Goal: Task Accomplishment & Management: Manage account settings

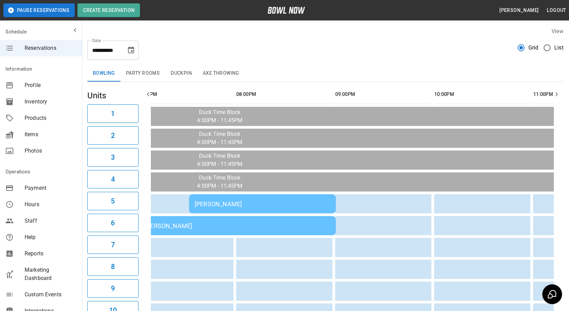
scroll to position [0, 219]
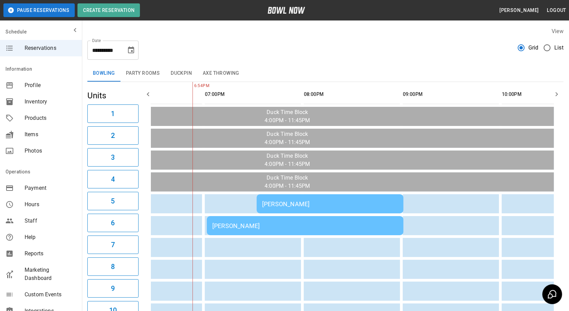
click at [275, 219] on td "[PERSON_NAME]" at bounding box center [305, 225] width 197 height 19
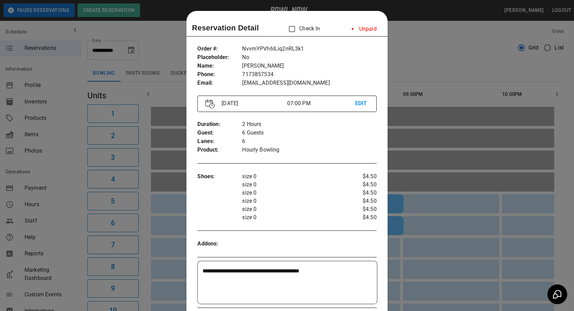
scroll to position [11, 0]
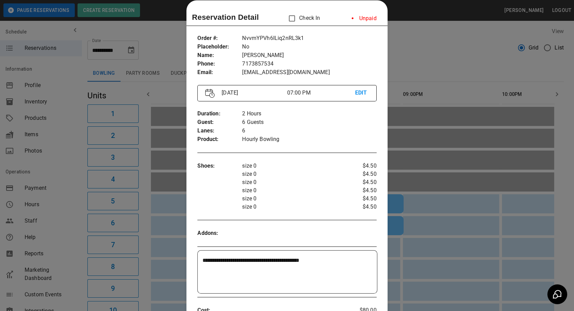
click at [297, 227] on div "Addons :" at bounding box center [286, 233] width 179 height 19
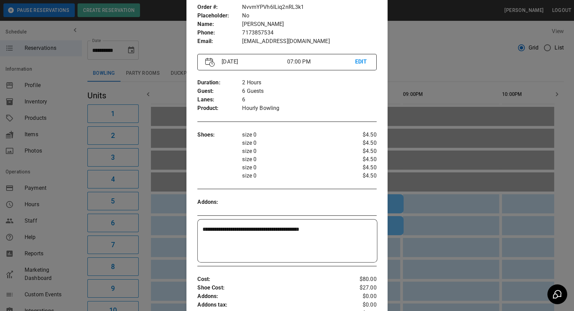
click at [435, 189] on div at bounding box center [287, 155] width 574 height 311
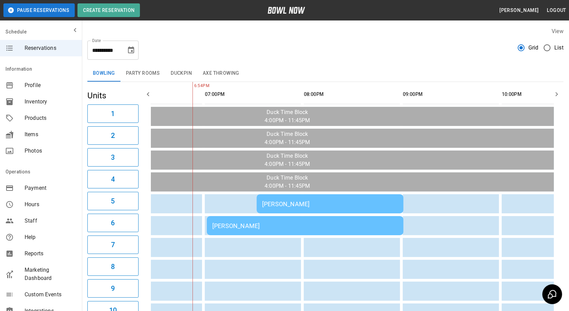
click at [297, 218] on td "[PERSON_NAME]" at bounding box center [305, 225] width 197 height 19
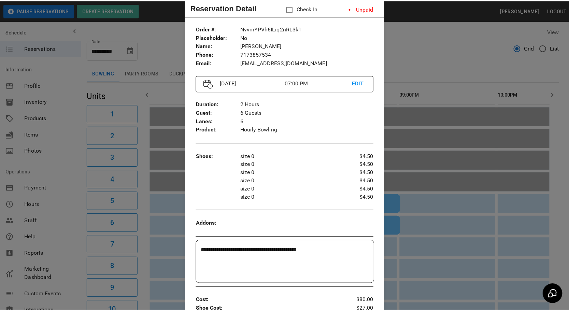
scroll to position [17, 0]
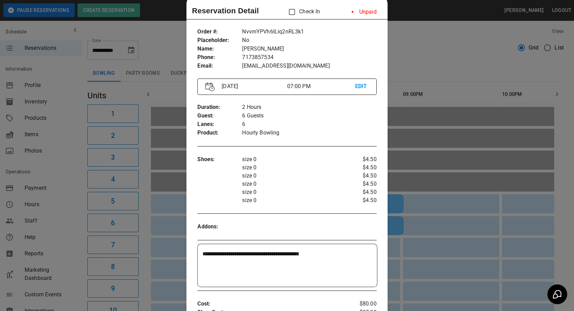
click at [134, 66] on div at bounding box center [287, 155] width 574 height 311
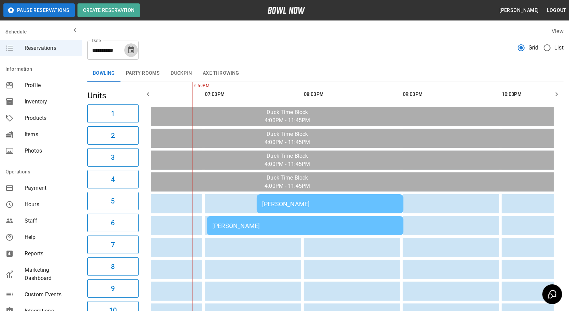
click at [129, 49] on icon "Choose date, selected date is Sep 26, 2025" at bounding box center [131, 50] width 8 height 8
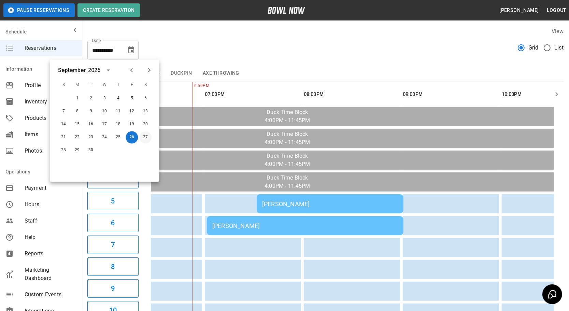
click at [148, 139] on button "27" at bounding box center [145, 137] width 12 height 12
type input "**********"
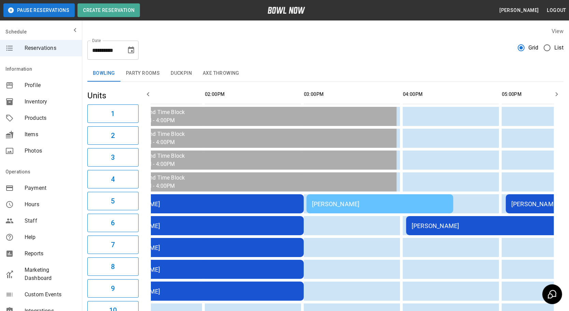
scroll to position [0, 693]
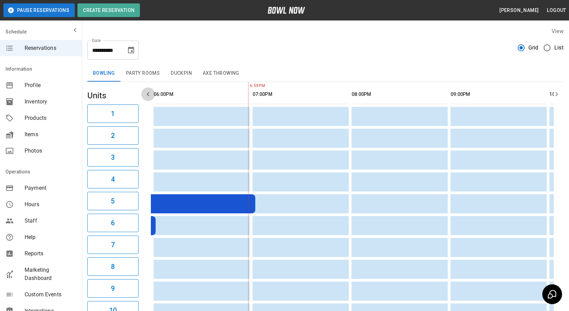
click at [146, 95] on icon "button" at bounding box center [148, 94] width 8 height 8
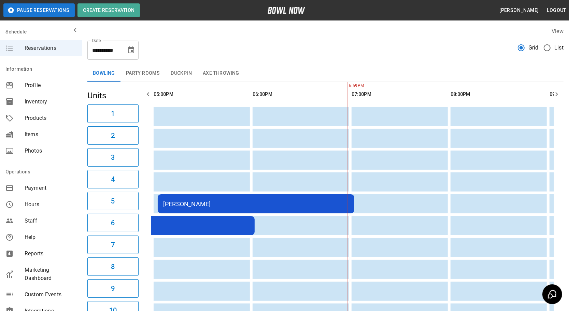
click at [146, 95] on icon "button" at bounding box center [148, 94] width 8 height 8
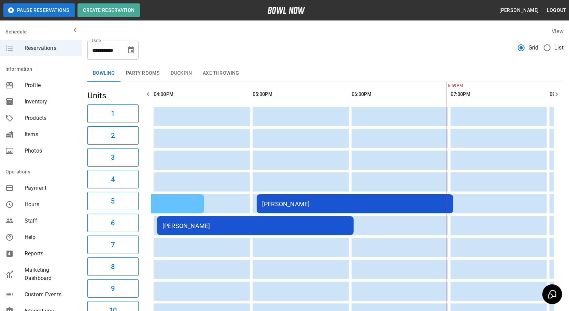
click at [146, 95] on icon "button" at bounding box center [148, 94] width 8 height 8
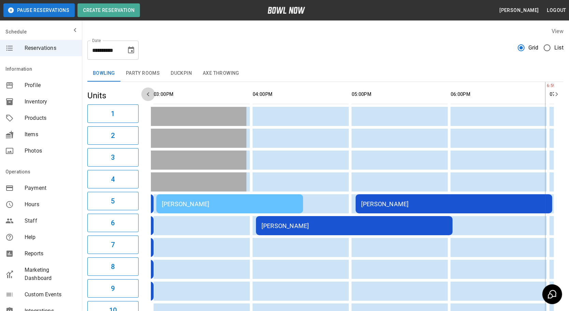
click at [149, 94] on icon "button" at bounding box center [148, 94] width 8 height 8
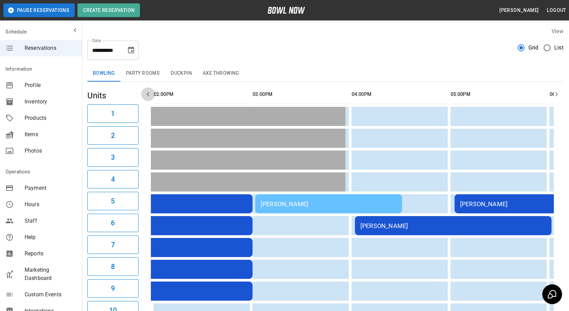
click at [149, 94] on icon "button" at bounding box center [148, 94] width 8 height 8
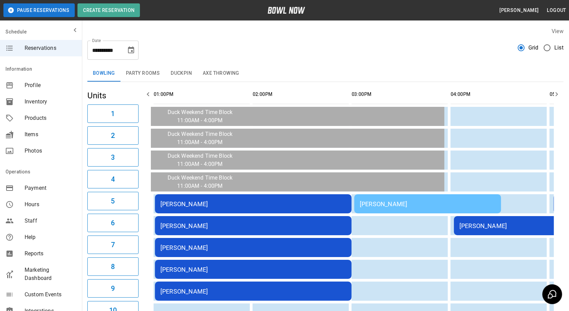
click at [149, 94] on icon "button" at bounding box center [148, 94] width 8 height 8
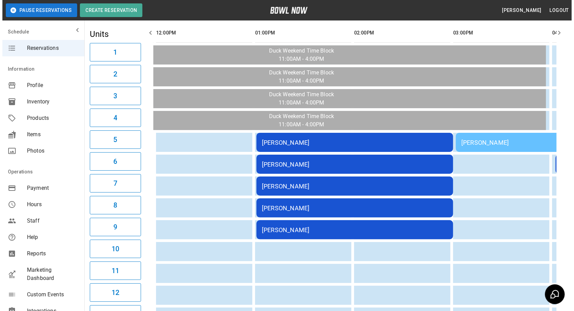
scroll to position [62, 0]
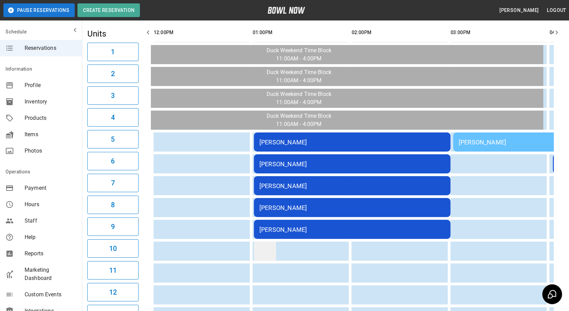
click at [273, 249] on td "sticky table" at bounding box center [265, 251] width 22 height 19
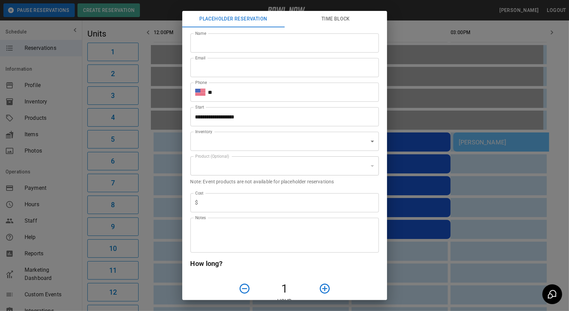
type input "**********"
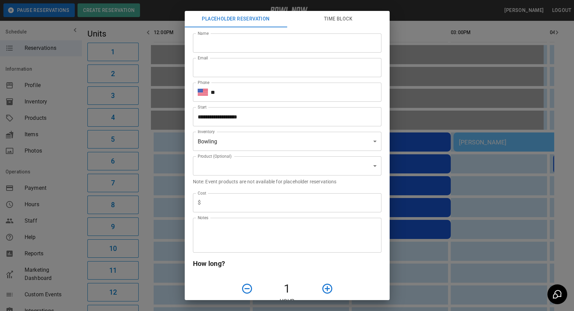
click at [399, 214] on div "**********" at bounding box center [287, 155] width 574 height 311
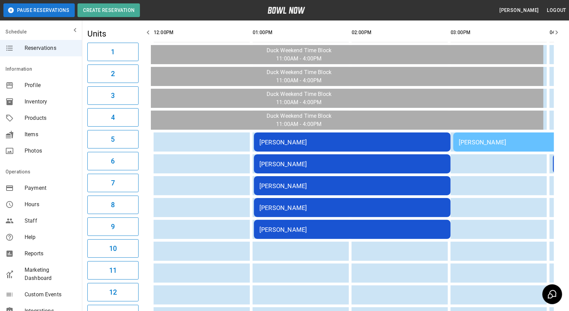
click at [329, 228] on div "[PERSON_NAME]" at bounding box center [352, 229] width 186 height 7
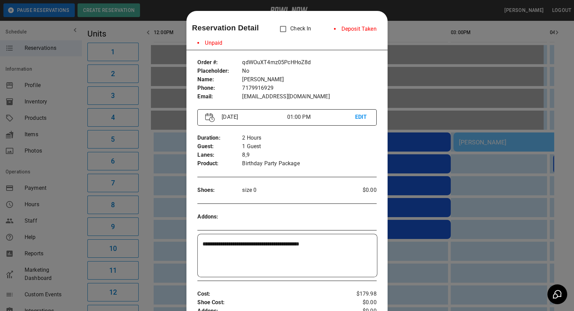
scroll to position [11, 0]
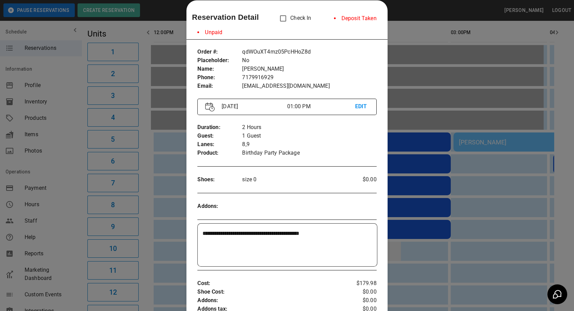
drag, startPoint x: 443, startPoint y: 210, endPoint x: 378, endPoint y: 254, distance: 78.4
click at [443, 210] on div at bounding box center [287, 155] width 574 height 311
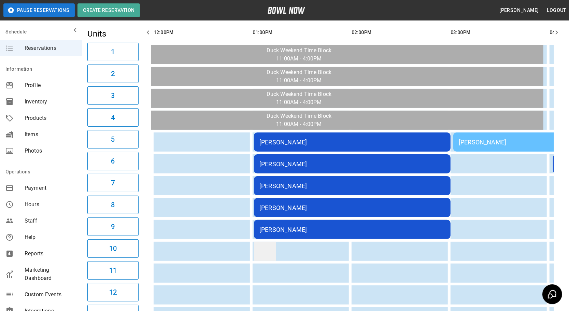
click at [265, 248] on td "sticky table" at bounding box center [265, 251] width 22 height 19
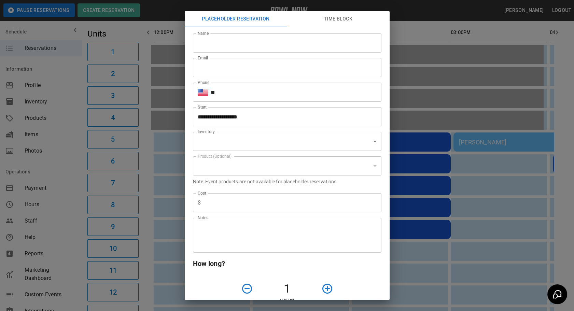
type input "**********"
drag, startPoint x: 453, startPoint y: 223, endPoint x: 447, endPoint y: 229, distance: 8.4
click at [453, 223] on div "**********" at bounding box center [287, 155] width 574 height 311
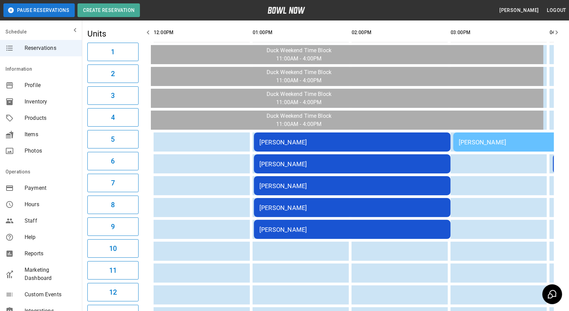
click at [353, 229] on div "[PERSON_NAME]" at bounding box center [352, 229] width 186 height 7
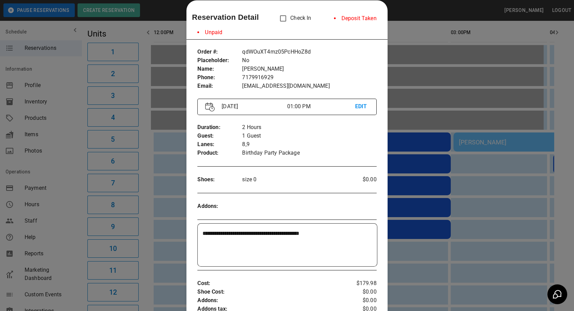
click at [310, 229] on textarea "**********" at bounding box center [286, 244] width 168 height 31
click at [340, 229] on textarea "**********" at bounding box center [286, 244] width 168 height 31
type textarea "**********"
click at [408, 232] on div at bounding box center [287, 155] width 574 height 311
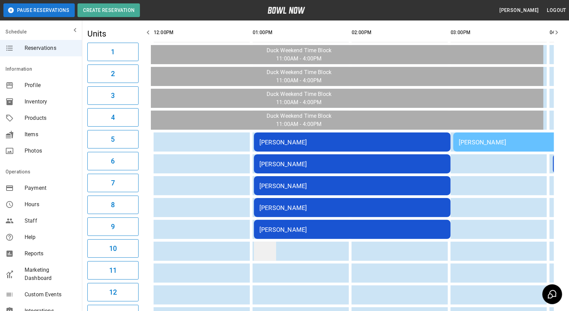
click at [263, 249] on td "sticky table" at bounding box center [265, 251] width 22 height 19
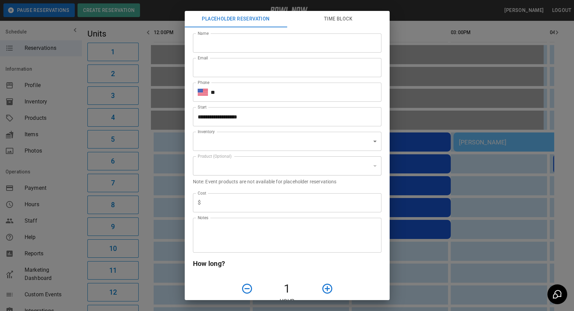
type input "**********"
click at [418, 209] on div "**********" at bounding box center [287, 155] width 574 height 311
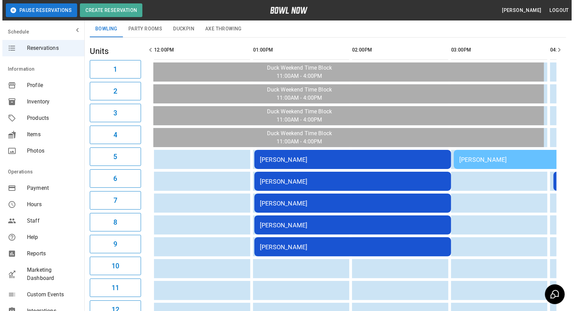
scroll to position [44, 0]
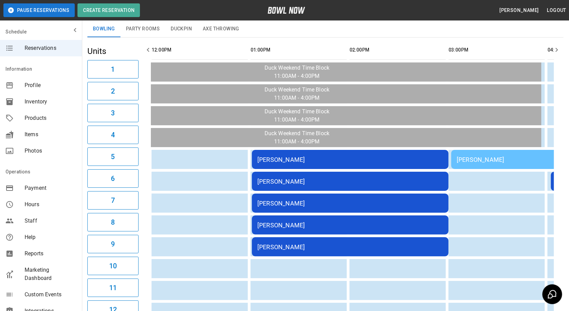
click at [275, 237] on td "[PERSON_NAME]" at bounding box center [350, 246] width 197 height 19
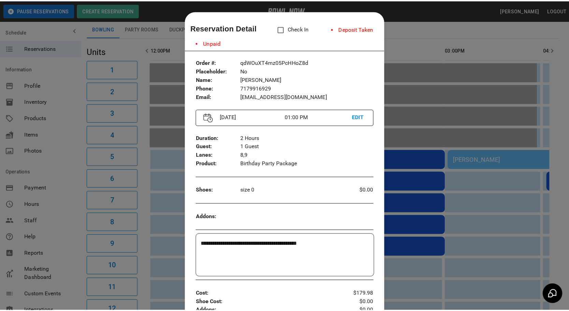
scroll to position [11, 0]
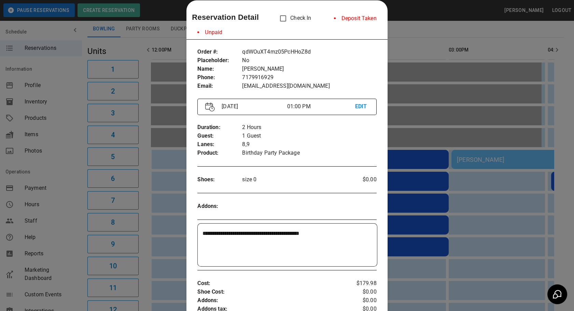
click at [406, 209] on div at bounding box center [287, 155] width 574 height 311
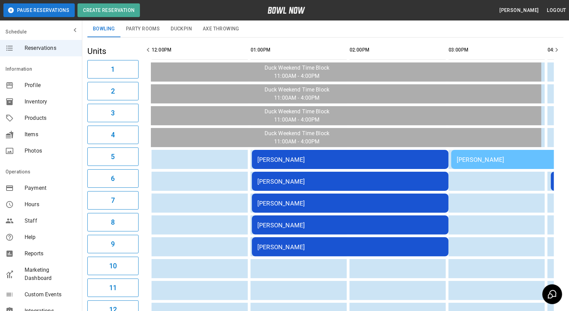
scroll to position [0, 0]
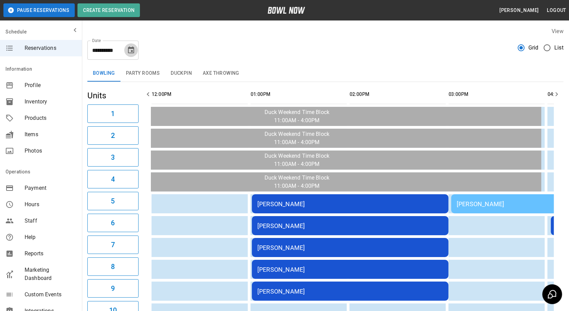
click at [126, 50] on button "Choose date, selected date is Sep 27, 2025" at bounding box center [131, 50] width 14 height 14
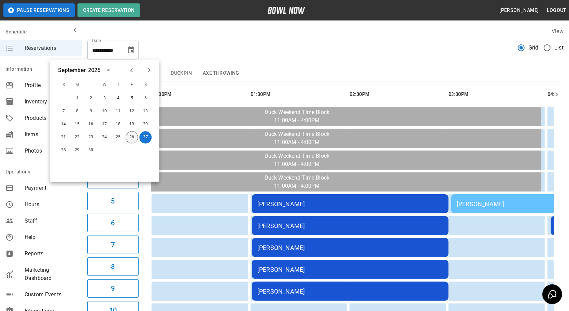
click at [132, 137] on button "26" at bounding box center [132, 137] width 12 height 12
type input "**********"
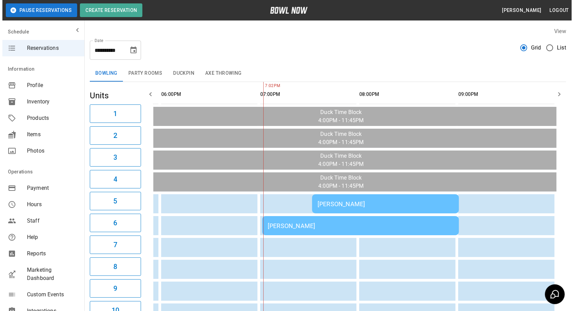
scroll to position [0, 193]
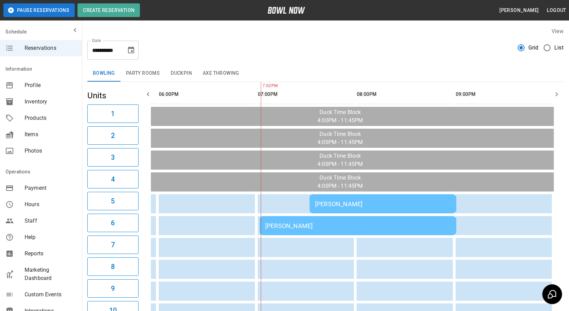
click at [331, 219] on td "[PERSON_NAME]" at bounding box center [358, 225] width 197 height 19
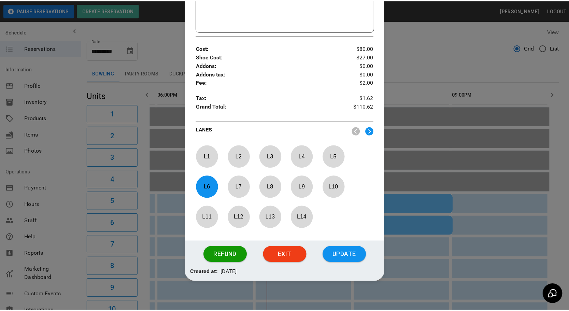
scroll to position [270, 0]
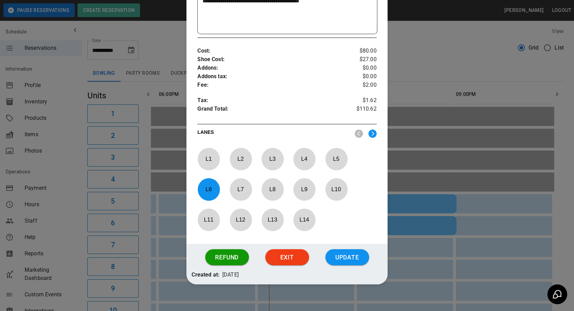
click at [414, 239] on div at bounding box center [287, 155] width 574 height 311
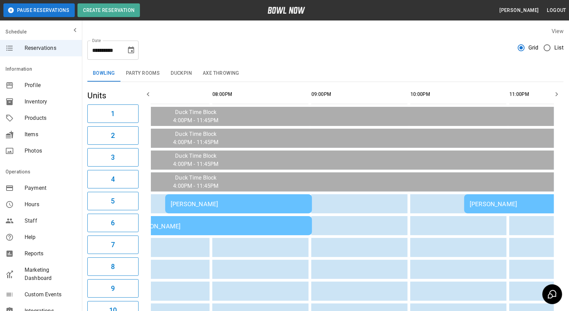
scroll to position [0, 351]
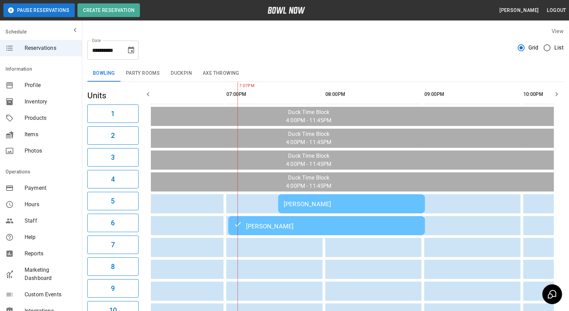
click at [362, 200] on div "[PERSON_NAME]" at bounding box center [352, 203] width 136 height 7
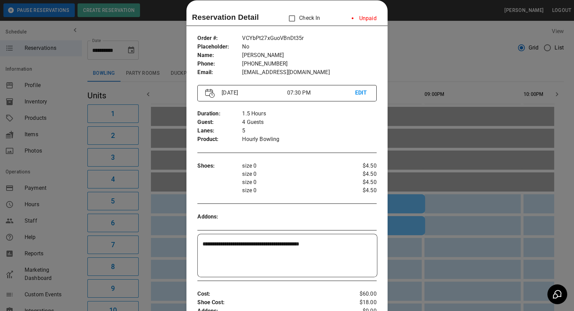
click at [414, 271] on div at bounding box center [287, 155] width 574 height 311
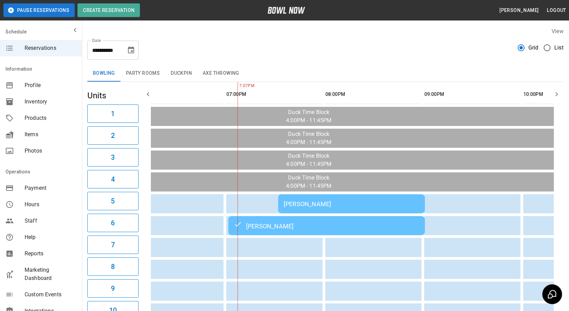
click at [368, 224] on div "[PERSON_NAME]" at bounding box center [327, 225] width 186 height 8
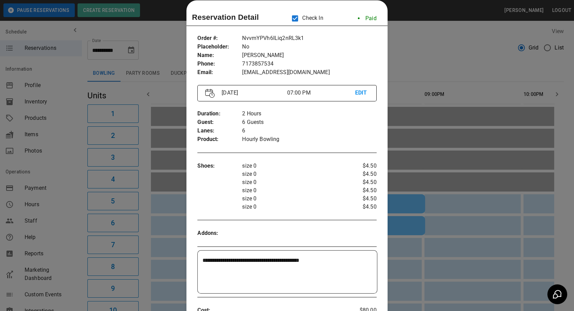
click at [428, 245] on div at bounding box center [287, 155] width 574 height 311
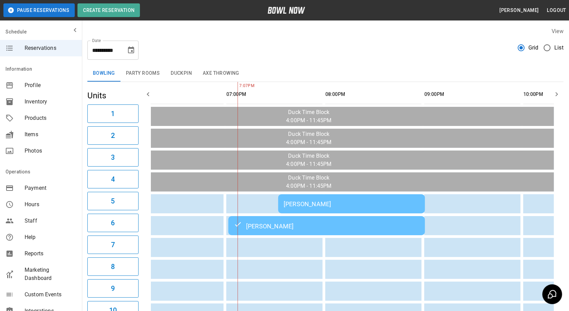
click at [258, 222] on div "[PERSON_NAME]" at bounding box center [327, 225] width 186 height 8
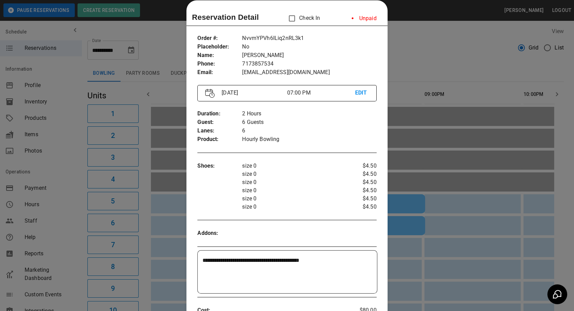
scroll to position [0, 0]
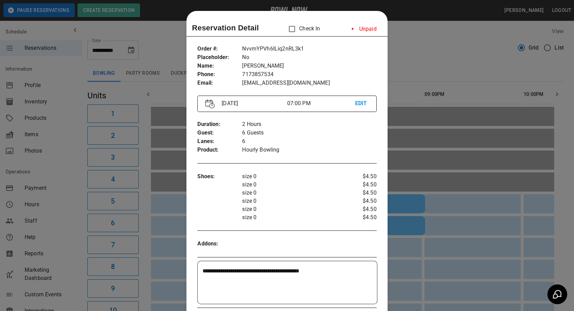
click at [328, 303] on div "**********" at bounding box center [287, 282] width 179 height 43
click at [440, 211] on div at bounding box center [287, 155] width 574 height 311
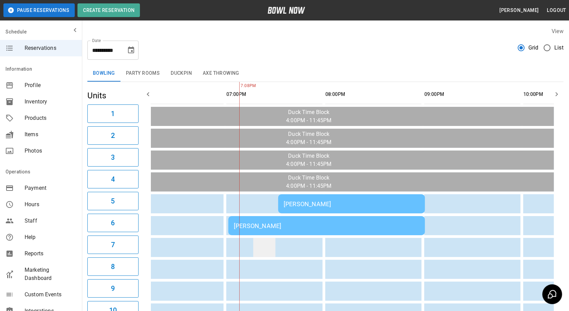
click at [253, 238] on td "sticky table" at bounding box center [264, 247] width 22 height 19
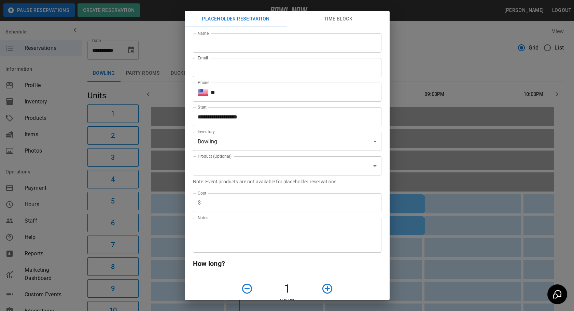
type input "**********"
click at [417, 180] on div "**********" at bounding box center [287, 155] width 574 height 311
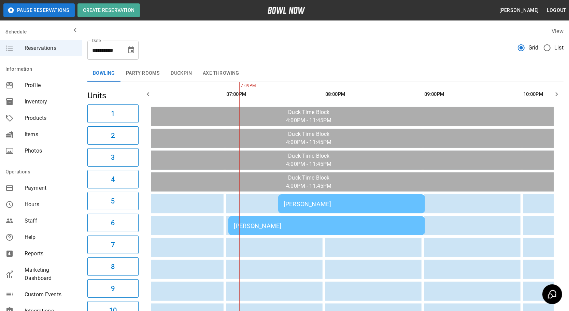
click at [271, 225] on div "[PERSON_NAME]" at bounding box center [327, 225] width 186 height 7
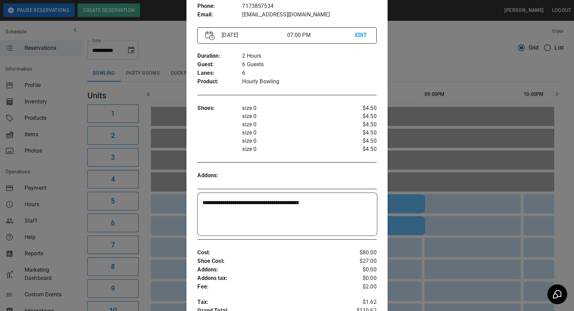
scroll to position [69, 0]
click at [445, 187] on div at bounding box center [287, 155] width 574 height 311
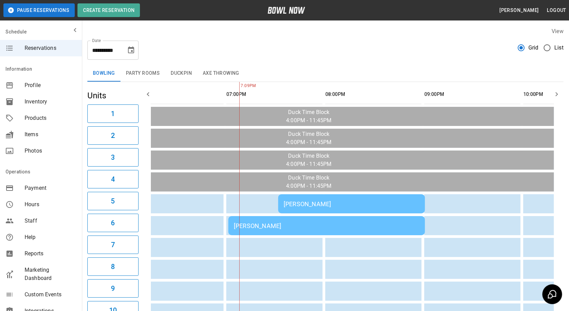
click at [371, 208] on td "[PERSON_NAME]" at bounding box center [351, 203] width 147 height 19
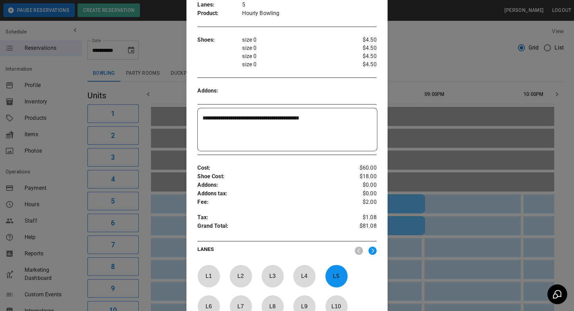
scroll to position [0, 0]
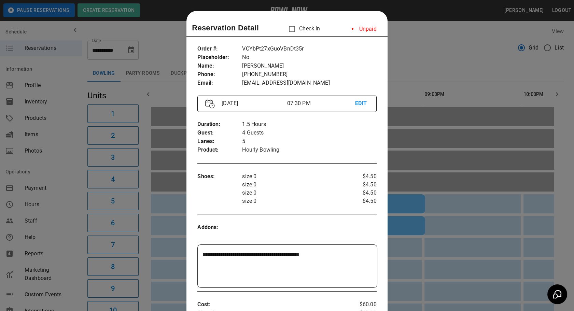
click at [415, 246] on div at bounding box center [287, 155] width 574 height 311
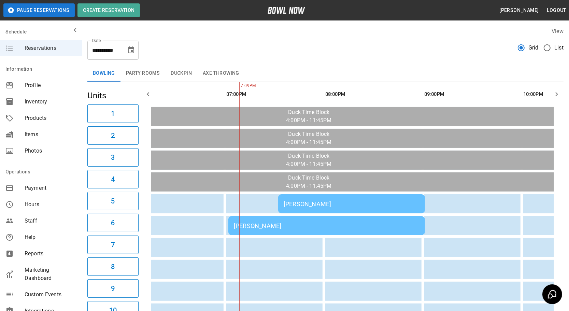
click at [276, 227] on div "[PERSON_NAME]" at bounding box center [327, 225] width 186 height 7
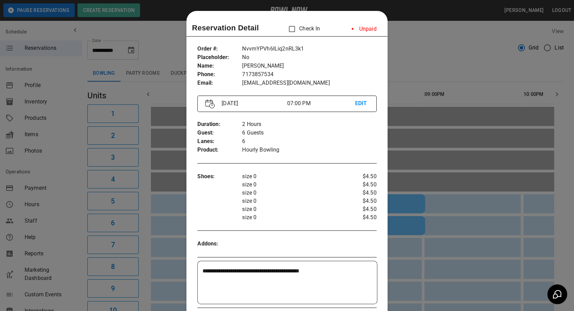
scroll to position [11, 0]
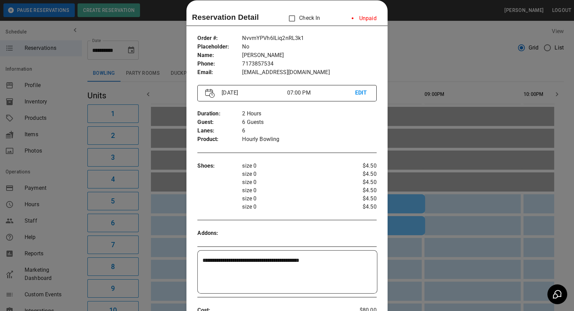
click at [444, 199] on div at bounding box center [287, 155] width 574 height 311
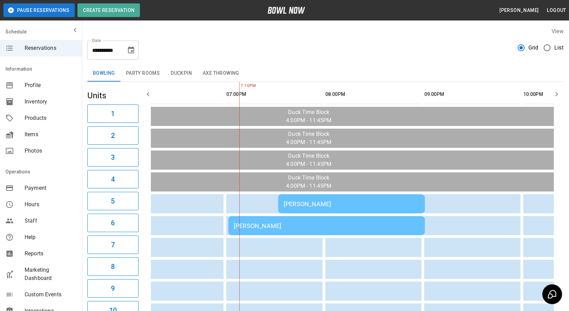
click at [360, 207] on td "[PERSON_NAME]" at bounding box center [351, 203] width 147 height 19
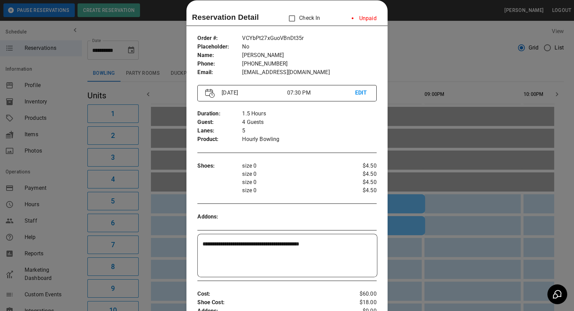
click at [464, 226] on div at bounding box center [287, 155] width 574 height 311
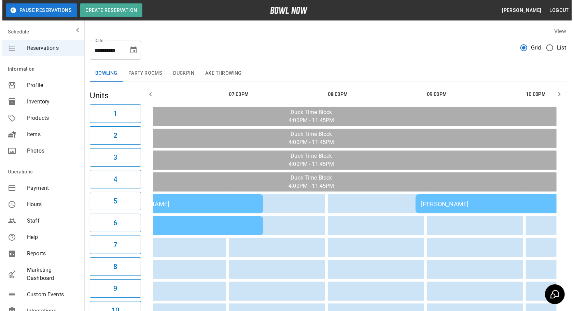
scroll to position [0, 377]
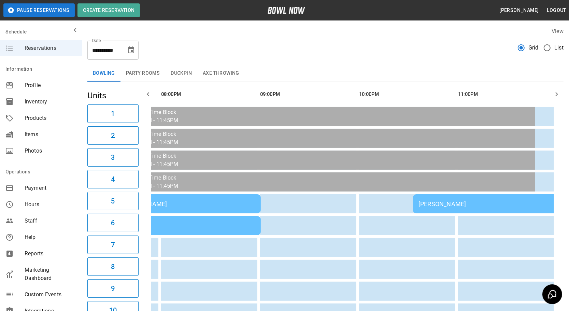
click at [435, 209] on td "[PERSON_NAME]" at bounding box center [486, 203] width 147 height 19
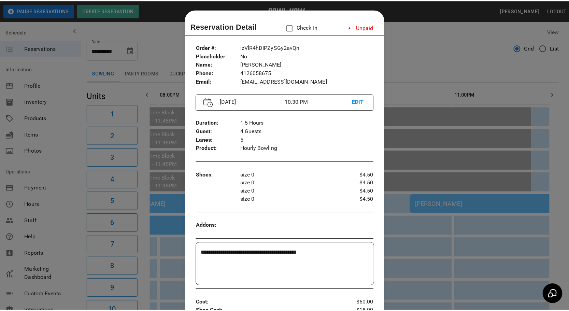
scroll to position [0, 0]
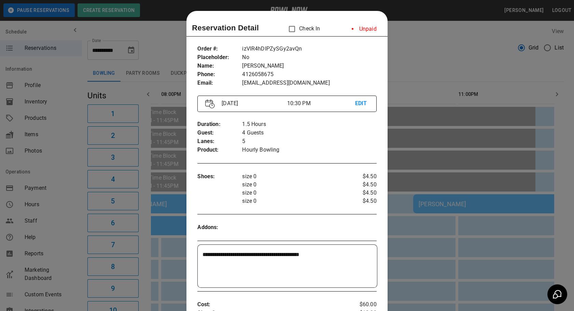
click at [457, 232] on div at bounding box center [287, 155] width 574 height 311
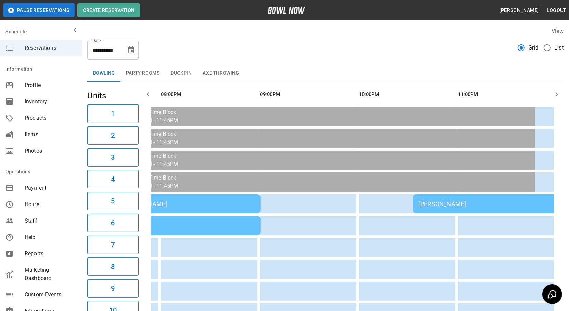
click at [131, 56] on button "Choose date, selected date is Sep 26, 2025" at bounding box center [131, 50] width 14 height 14
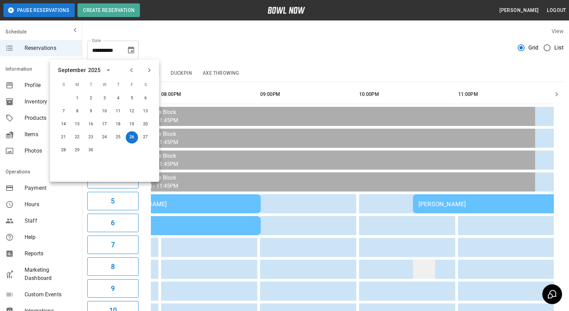
click at [424, 260] on td "sticky table" at bounding box center [424, 269] width 22 height 19
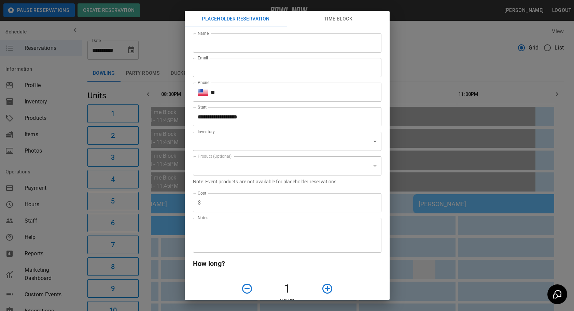
type input "**********"
click at [437, 243] on div "**********" at bounding box center [287, 155] width 574 height 311
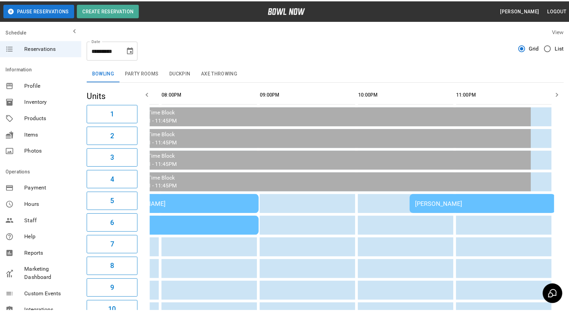
scroll to position [0, 384]
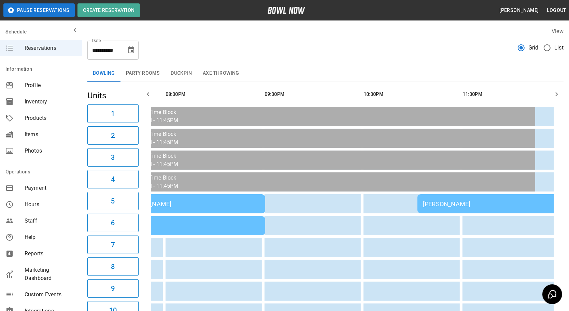
click at [146, 92] on icon "button" at bounding box center [148, 94] width 8 height 8
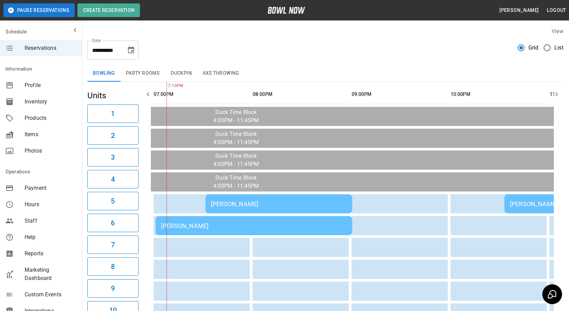
click at [148, 100] on button "button" at bounding box center [148, 94] width 14 height 14
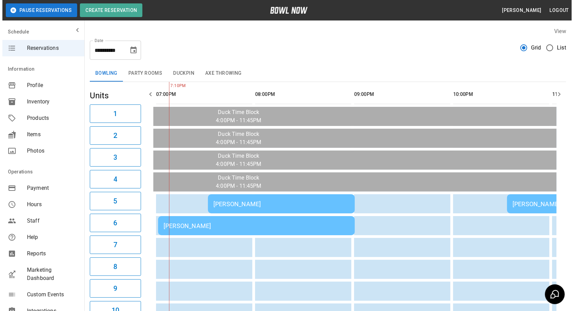
scroll to position [0, 198]
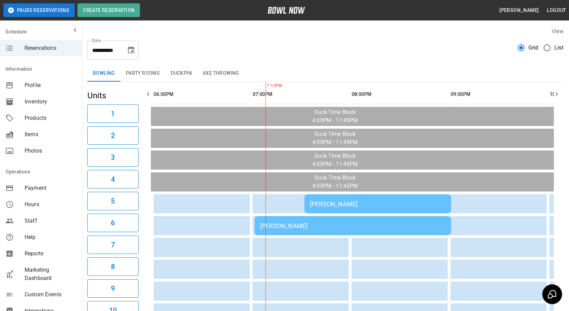
click at [280, 218] on td "[PERSON_NAME]" at bounding box center [353, 225] width 197 height 19
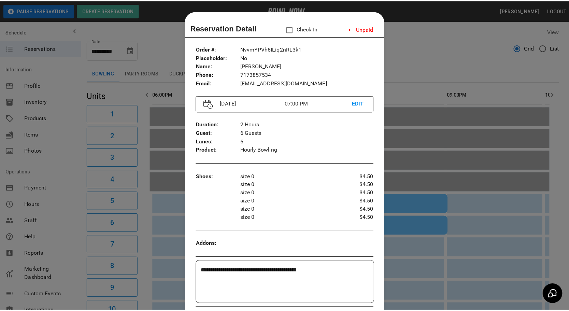
scroll to position [11, 0]
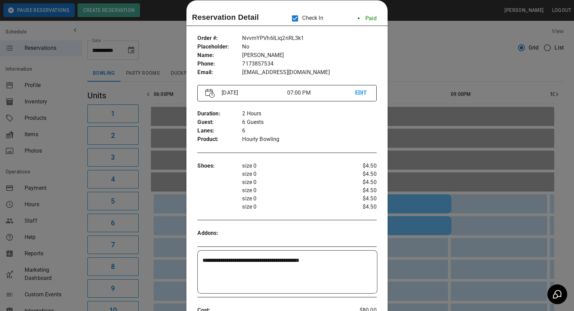
click at [448, 24] on div at bounding box center [287, 155] width 574 height 311
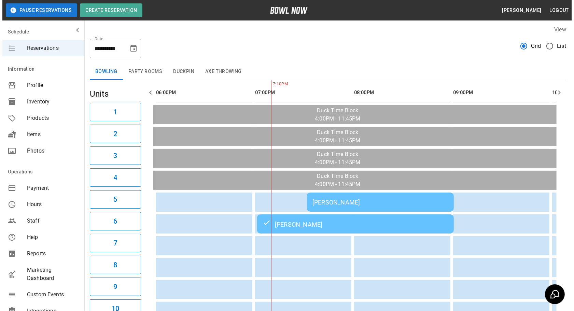
scroll to position [6, 0]
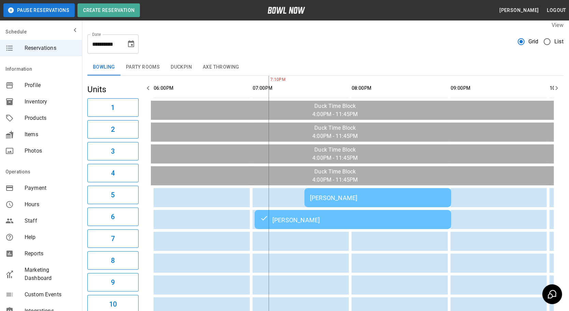
click at [306, 219] on div "[PERSON_NAME]" at bounding box center [353, 219] width 186 height 8
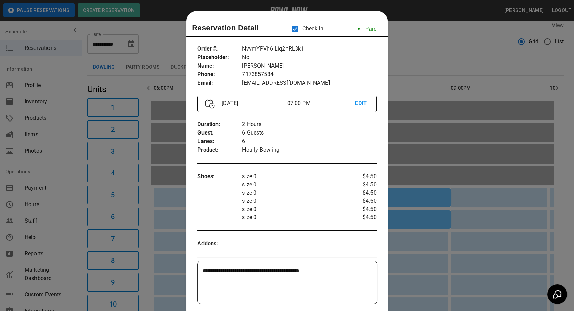
scroll to position [11, 0]
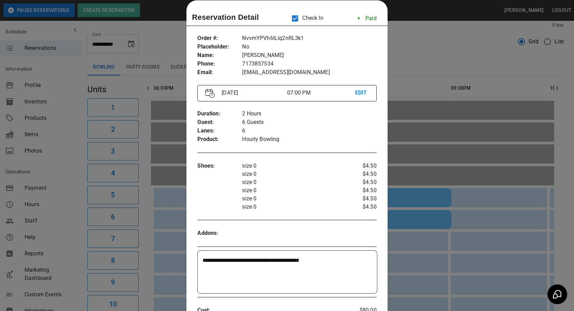
click at [417, 149] on div at bounding box center [287, 155] width 574 height 311
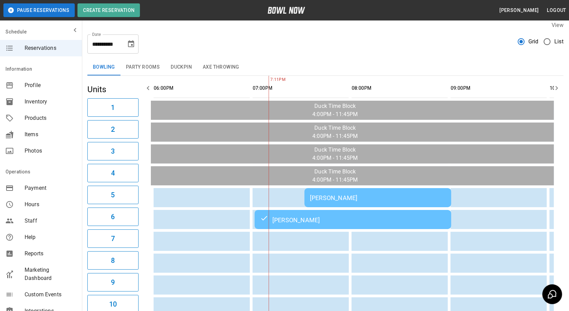
click at [372, 198] on div "[PERSON_NAME]" at bounding box center [378, 197] width 136 height 7
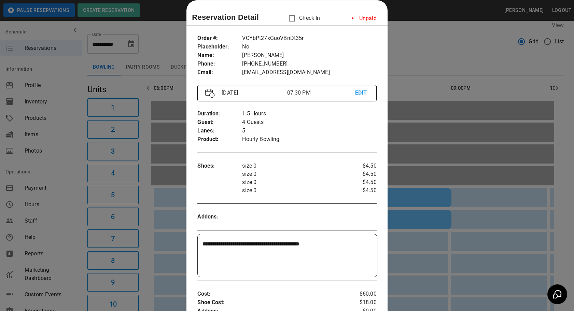
click at [429, 141] on div at bounding box center [287, 155] width 574 height 311
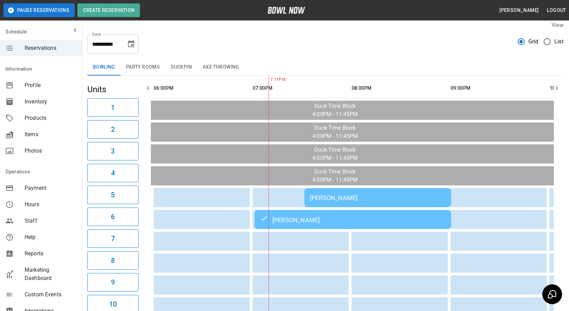
click at [317, 210] on td "[PERSON_NAME]" at bounding box center [353, 219] width 197 height 19
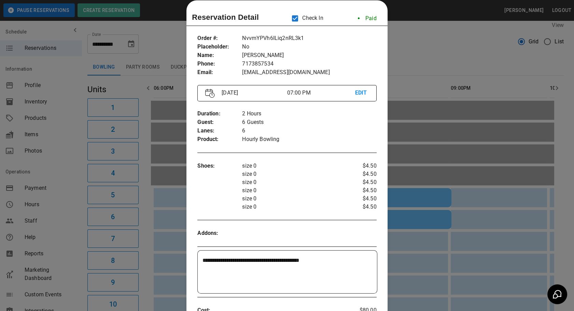
click at [416, 224] on div at bounding box center [287, 155] width 574 height 311
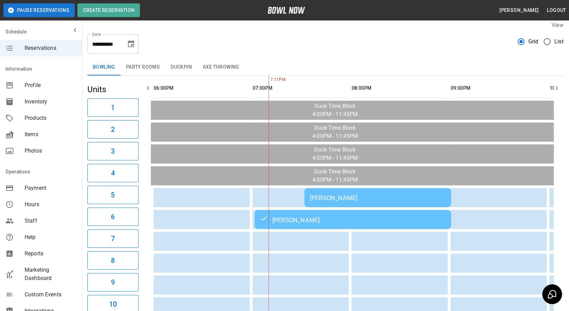
click at [362, 194] on div "[PERSON_NAME]" at bounding box center [378, 197] width 136 height 7
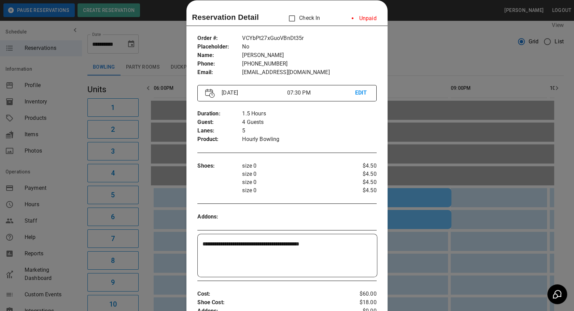
click at [433, 157] on div at bounding box center [287, 155] width 574 height 311
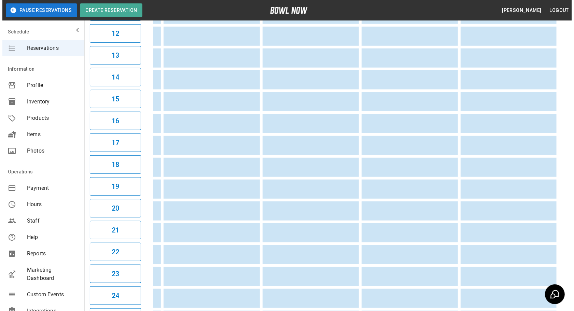
scroll to position [0, 0]
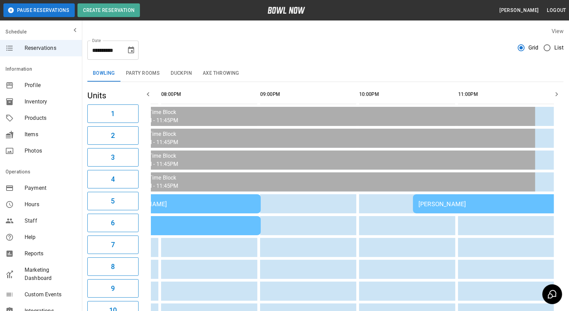
click at [429, 195] on td "[PERSON_NAME]" at bounding box center [486, 203] width 147 height 19
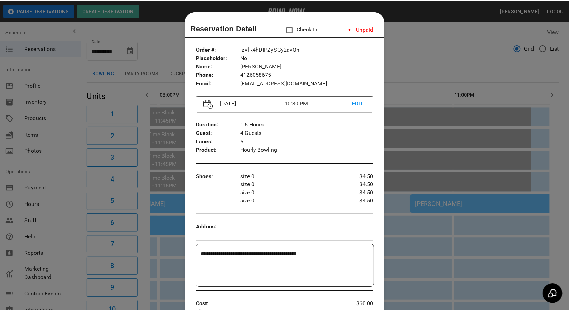
scroll to position [11, 0]
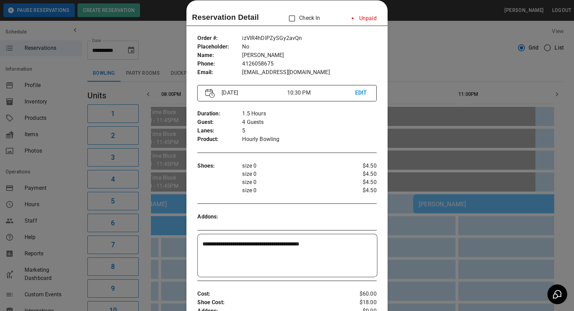
click at [436, 212] on div at bounding box center [287, 155] width 574 height 311
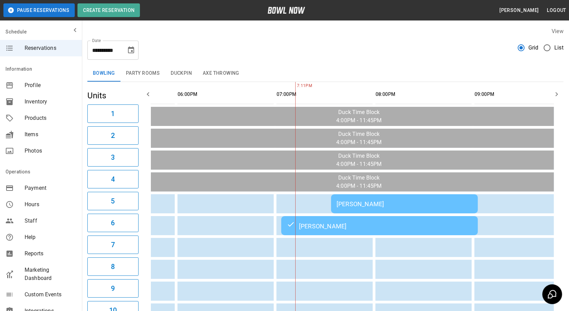
scroll to position [0, 171]
click at [327, 226] on div "[PERSON_NAME]" at bounding box center [380, 225] width 186 height 8
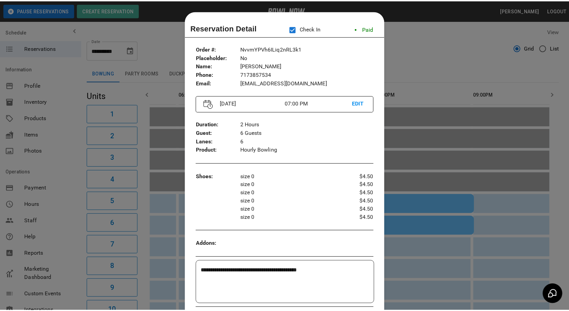
scroll to position [11, 0]
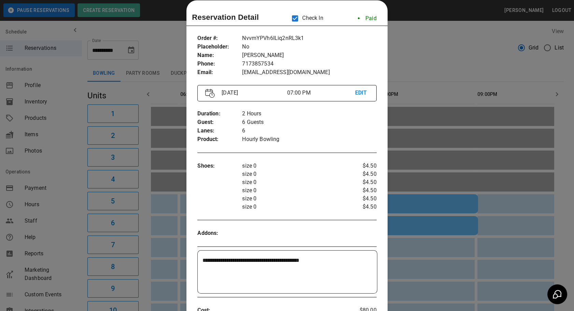
click at [424, 228] on div at bounding box center [287, 155] width 574 height 311
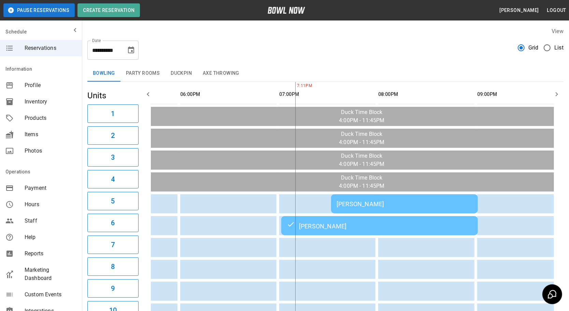
scroll to position [0, 268]
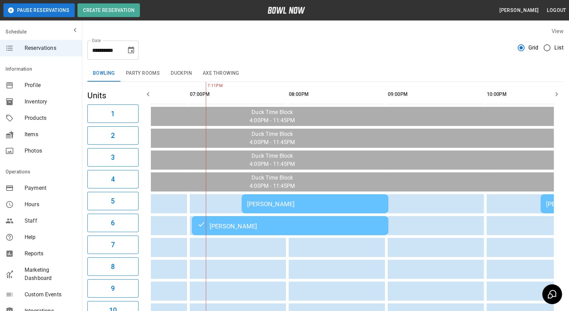
click at [271, 207] on td "[PERSON_NAME]" at bounding box center [315, 203] width 147 height 19
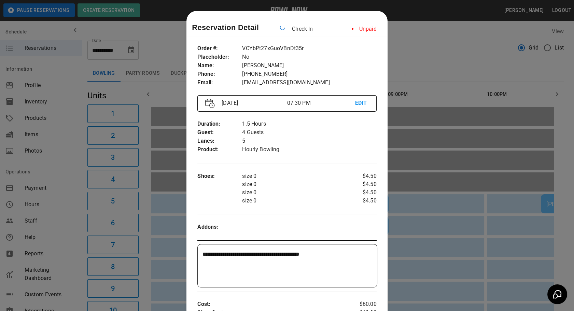
scroll to position [11, 0]
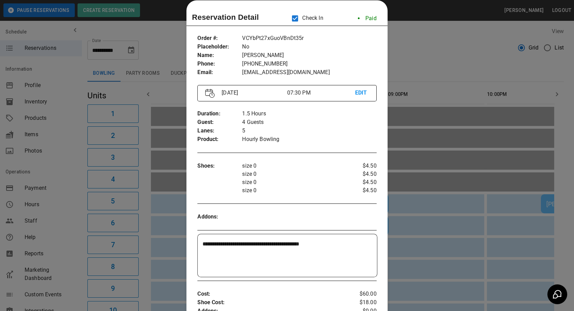
click at [414, 52] on div at bounding box center [287, 155] width 574 height 311
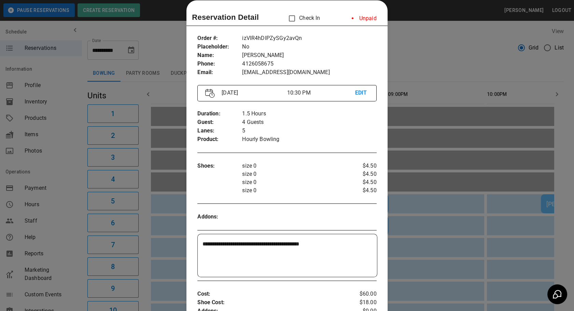
click at [450, 40] on div at bounding box center [287, 155] width 574 height 311
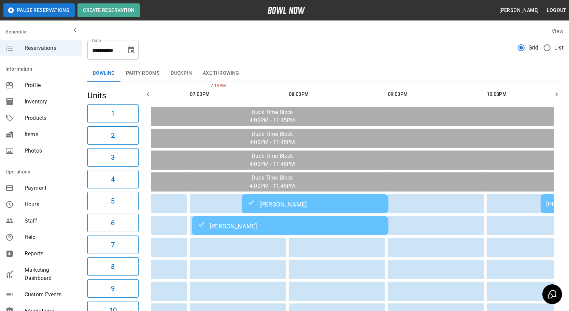
click at [280, 232] on td "[PERSON_NAME]" at bounding box center [290, 225] width 197 height 19
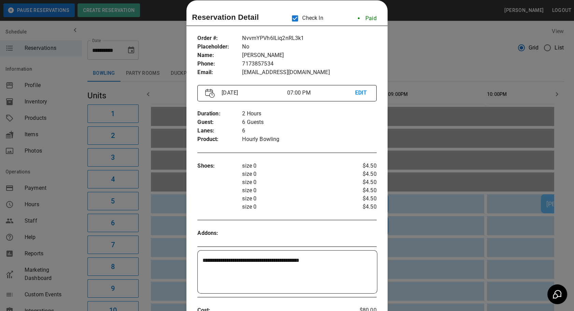
click at [430, 134] on div at bounding box center [287, 155] width 574 height 311
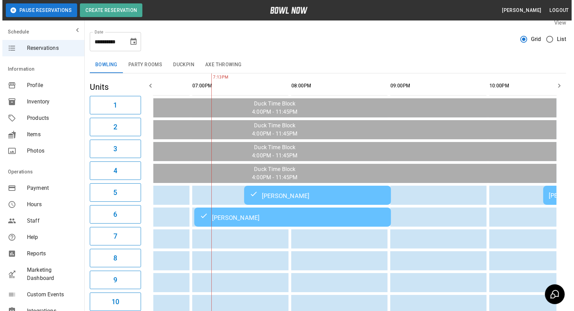
scroll to position [8, 0]
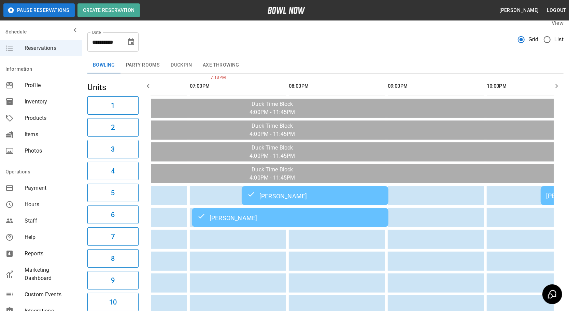
click at [290, 188] on td "[PERSON_NAME]" at bounding box center [315, 195] width 147 height 19
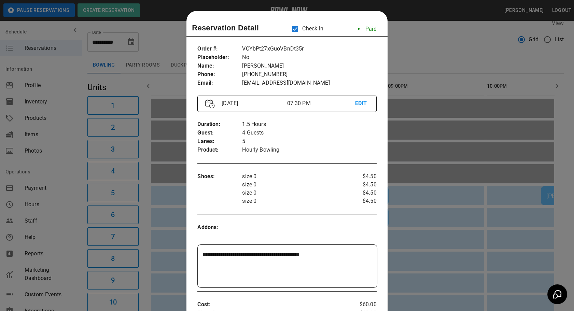
scroll to position [11, 0]
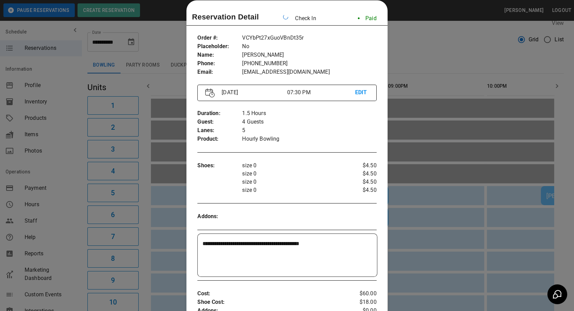
click at [437, 118] on div at bounding box center [287, 155] width 574 height 311
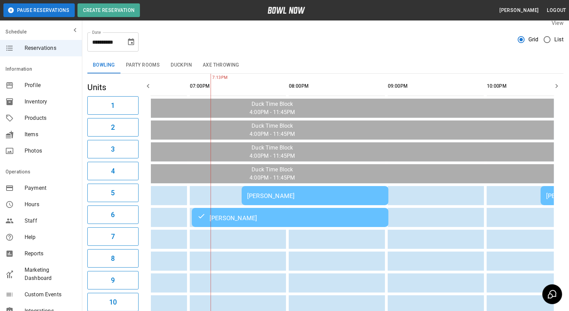
click at [284, 222] on td "[PERSON_NAME]" at bounding box center [290, 217] width 197 height 19
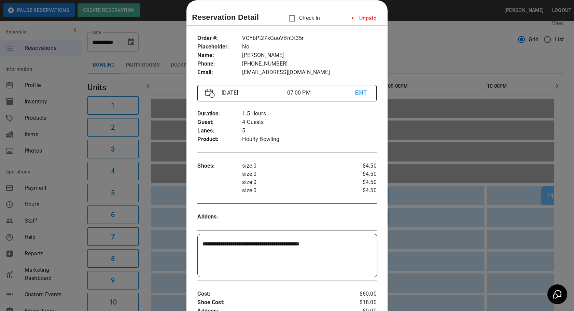
click at [433, 182] on div at bounding box center [287, 155] width 574 height 311
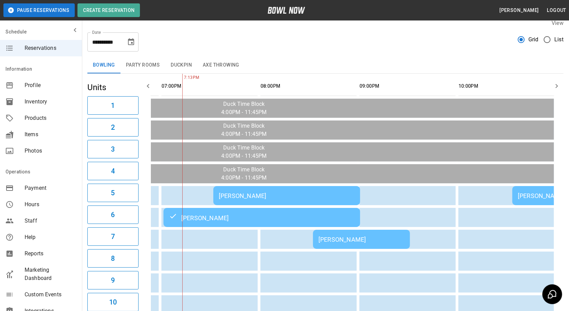
scroll to position [0, 289]
click at [342, 239] on div "[PERSON_NAME]" at bounding box center [362, 239] width 86 height 7
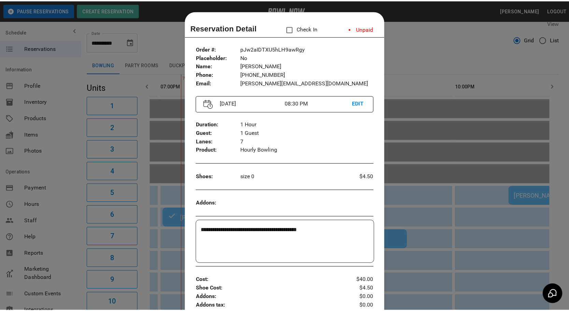
scroll to position [11, 0]
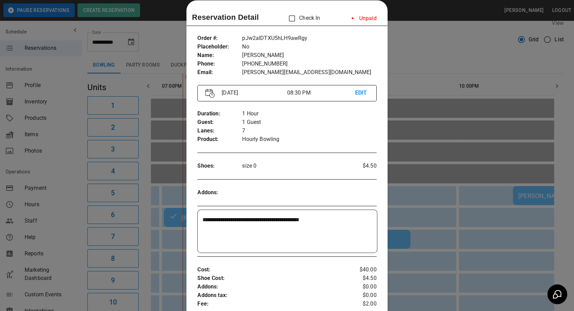
click at [483, 293] on div at bounding box center [287, 155] width 574 height 311
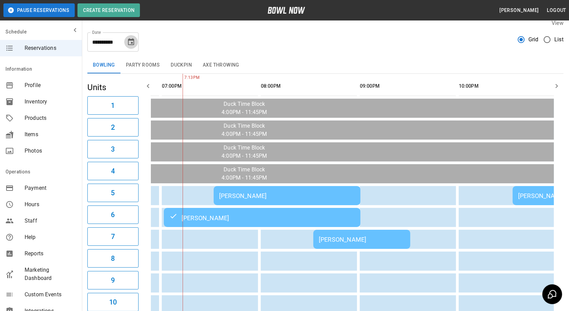
click at [134, 40] on icon "Choose date, selected date is Sep 26, 2025" at bounding box center [131, 42] width 8 height 8
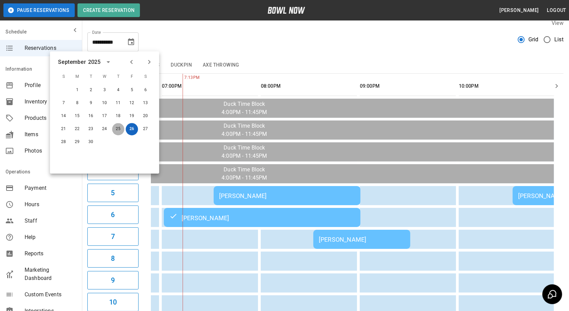
drag, startPoint x: 117, startPoint y: 131, endPoint x: 132, endPoint y: 130, distance: 15.1
click at [117, 131] on button "25" at bounding box center [118, 129] width 12 height 12
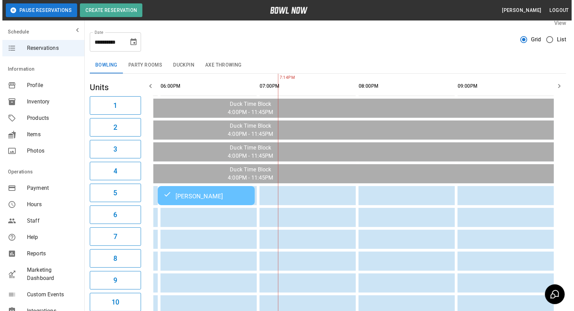
scroll to position [0, 191]
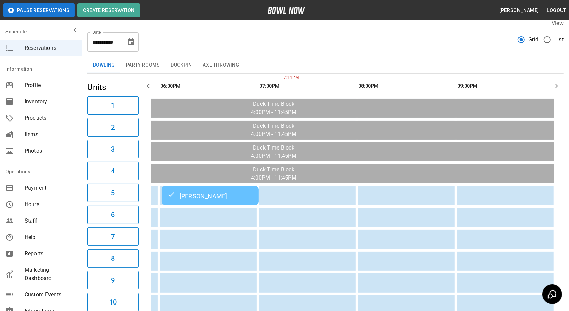
click at [190, 199] on td "[PERSON_NAME]" at bounding box center [210, 195] width 97 height 19
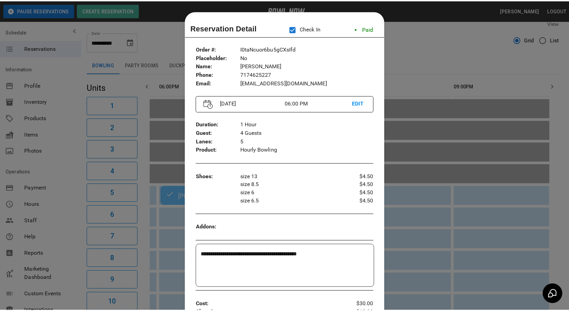
scroll to position [11, 0]
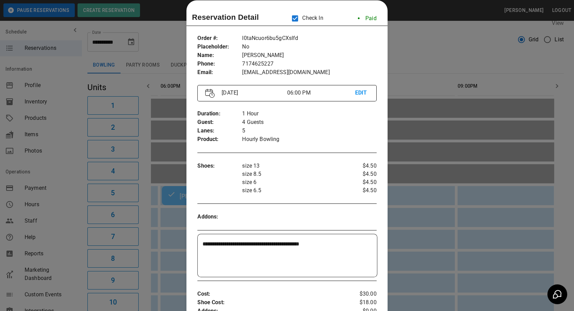
click at [446, 195] on div at bounding box center [287, 155] width 574 height 311
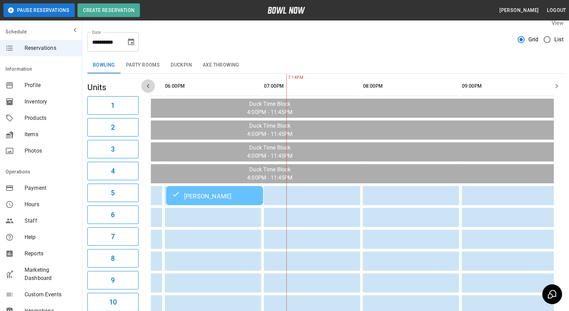
click at [149, 88] on icon "button" at bounding box center [148, 86] width 8 height 8
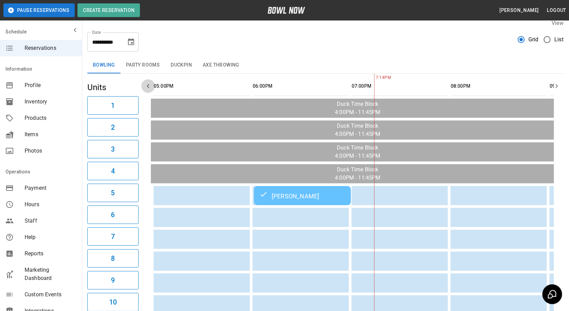
click at [149, 88] on icon "button" at bounding box center [148, 86] width 8 height 8
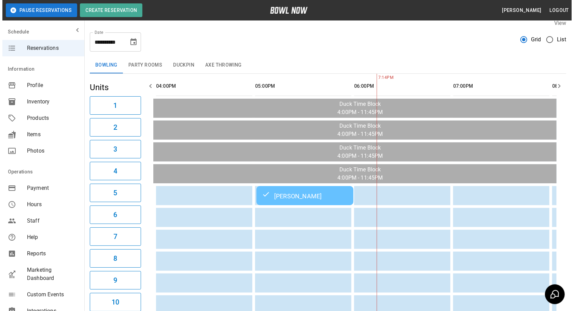
scroll to position [0, 0]
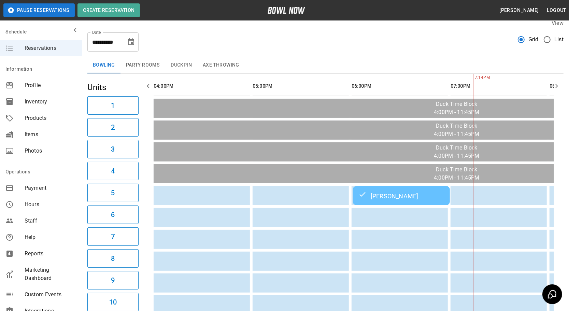
click at [149, 88] on icon "button" at bounding box center [148, 86] width 8 height 8
click at [414, 197] on div "[PERSON_NAME]" at bounding box center [401, 195] width 86 height 8
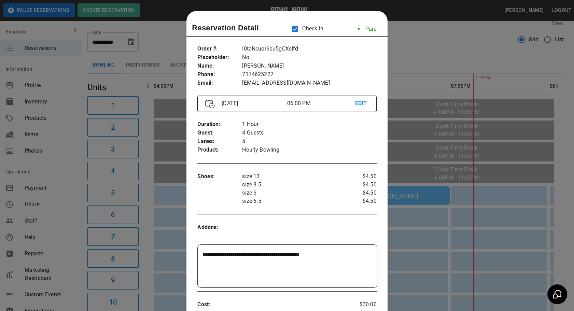
scroll to position [11, 0]
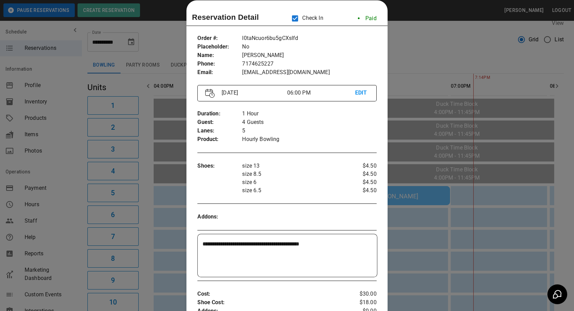
click at [435, 189] on div at bounding box center [287, 155] width 574 height 311
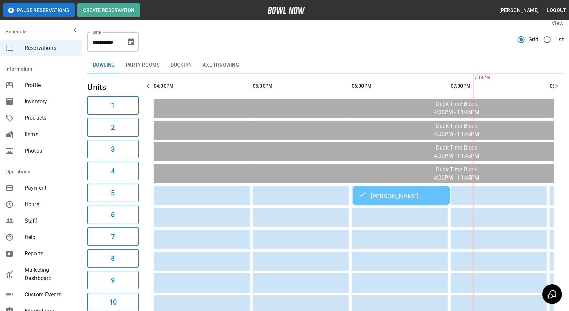
click at [128, 44] on icon "Choose date, selected date is Sep 25, 2025" at bounding box center [131, 41] width 6 height 7
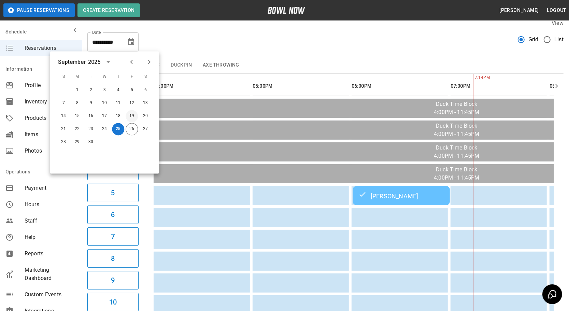
click at [131, 117] on button "19" at bounding box center [132, 116] width 12 height 12
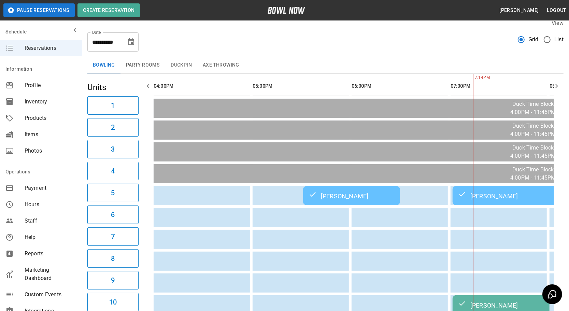
click at [471, 195] on div "[PERSON_NAME]" at bounding box center [551, 195] width 186 height 8
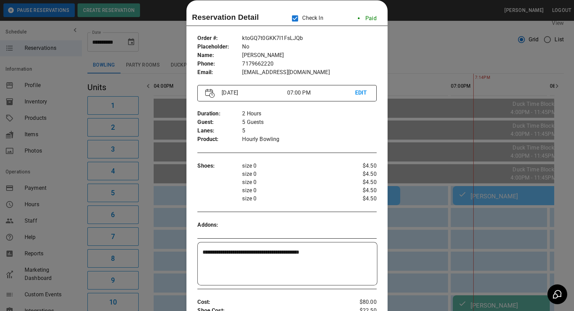
click at [471, 195] on div at bounding box center [287, 155] width 574 height 311
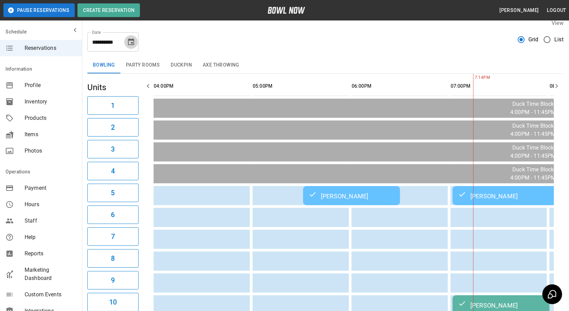
click at [135, 45] on icon "Choose date, selected date is Sep 19, 2025" at bounding box center [131, 42] width 8 height 8
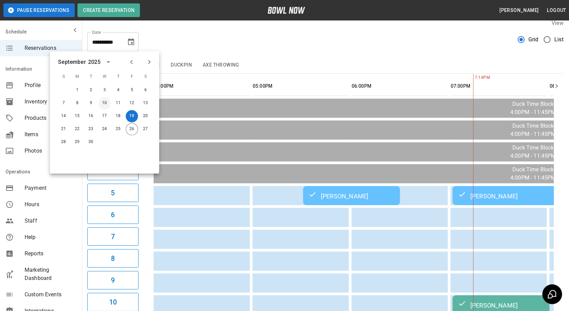
click at [109, 103] on button "10" at bounding box center [104, 103] width 12 height 12
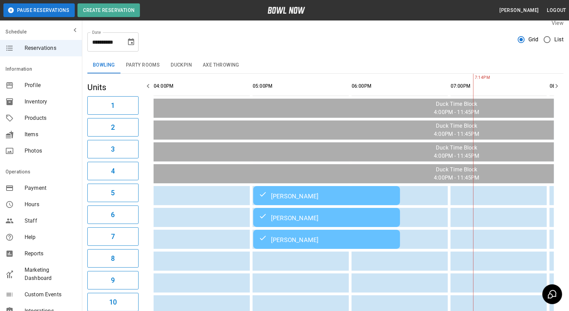
click at [340, 194] on div "[PERSON_NAME]" at bounding box center [327, 195] width 136 height 8
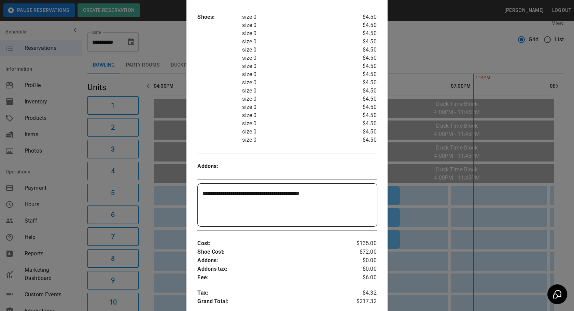
scroll to position [166, 0]
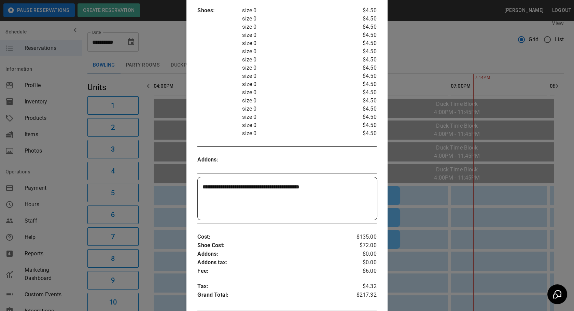
click at [431, 194] on div at bounding box center [287, 155] width 574 height 311
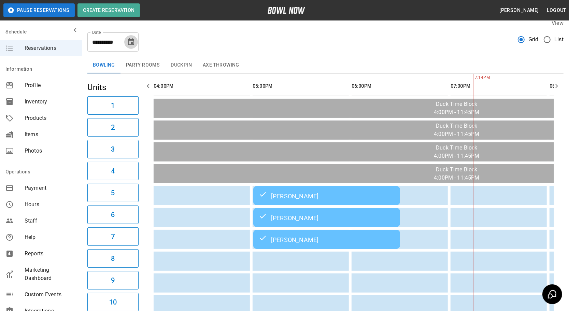
click at [128, 46] on button "Choose date, selected date is Sep 10, 2025" at bounding box center [131, 42] width 14 height 14
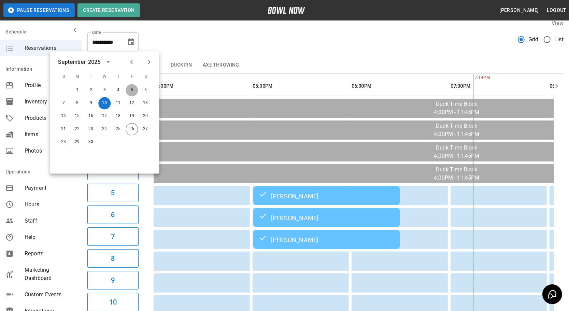
click at [133, 89] on button "5" at bounding box center [132, 90] width 12 height 12
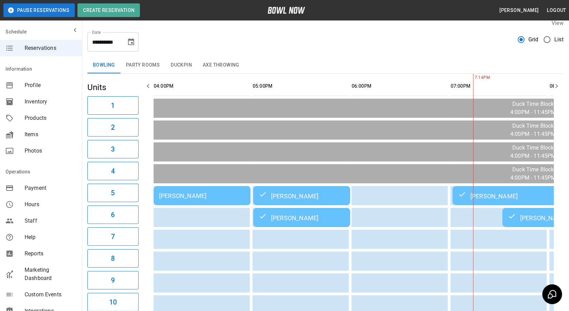
click at [288, 194] on div "[PERSON_NAME]" at bounding box center [302, 195] width 86 height 8
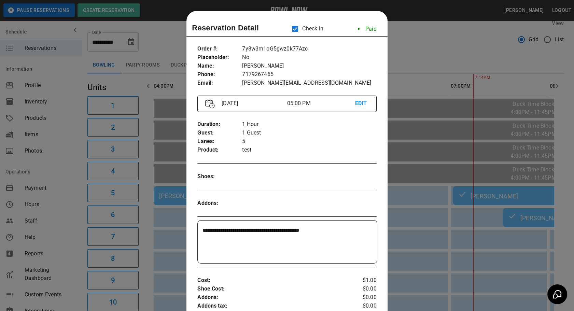
scroll to position [11, 0]
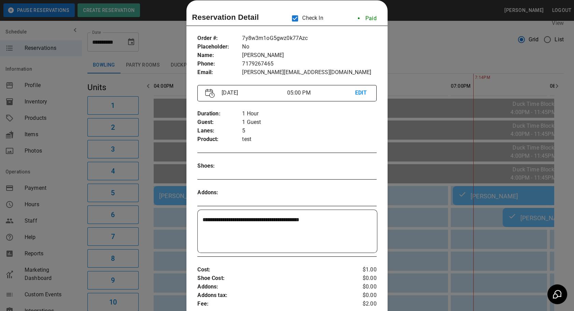
click at [447, 169] on div at bounding box center [287, 155] width 574 height 311
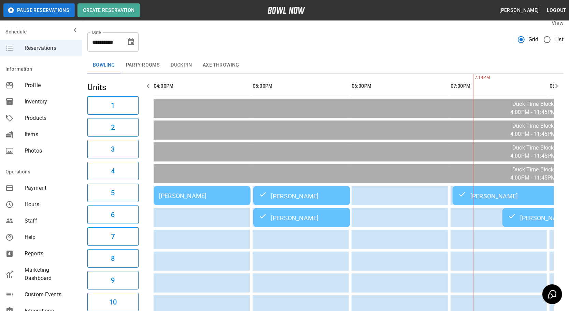
click at [275, 188] on td "[PERSON_NAME]" at bounding box center [301, 195] width 97 height 19
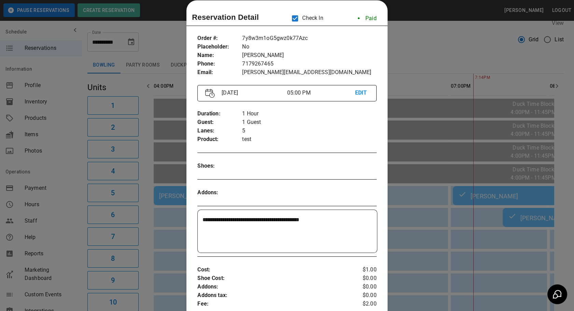
click at [419, 178] on div at bounding box center [287, 155] width 574 height 311
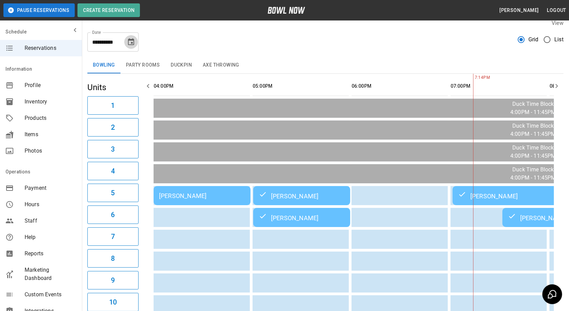
click at [133, 44] on icon "Choose date, selected date is Sep 5, 2025" at bounding box center [131, 42] width 8 height 8
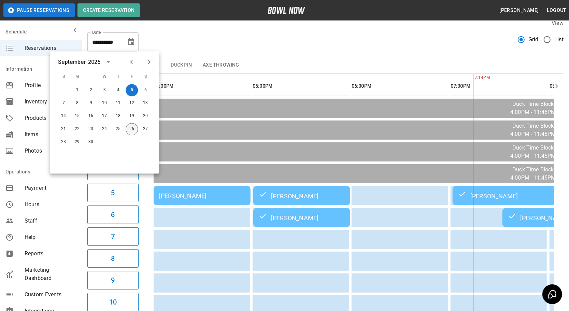
click at [132, 126] on button "26" at bounding box center [132, 129] width 12 height 12
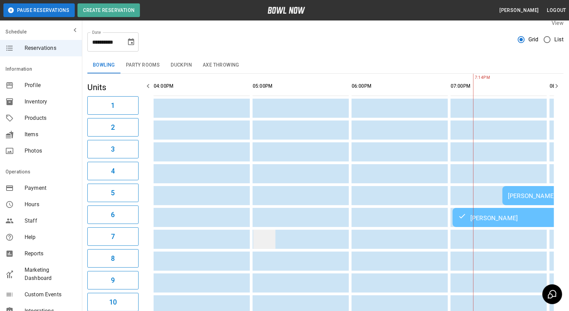
type input "**********"
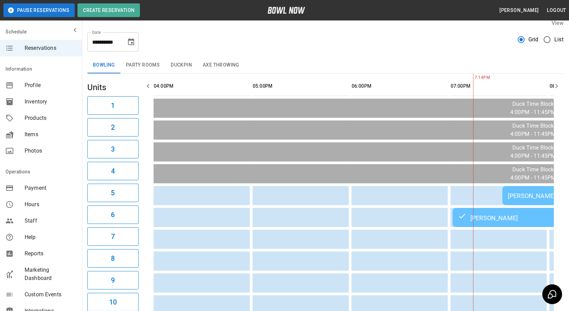
click at [551, 82] on button "button" at bounding box center [557, 86] width 14 height 14
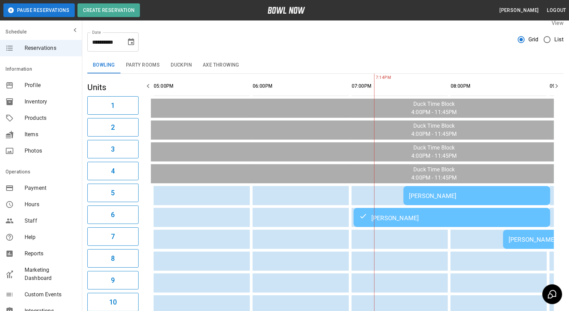
click at [551, 82] on button "button" at bounding box center [557, 86] width 14 height 14
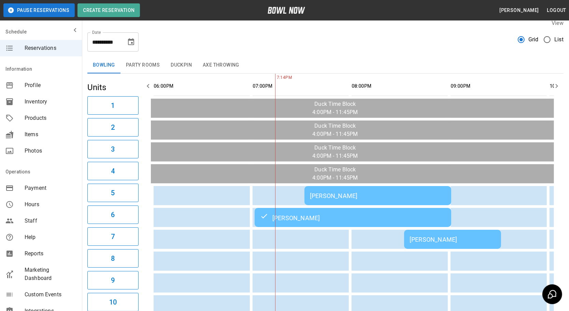
click at [551, 82] on button "button" at bounding box center [557, 86] width 14 height 14
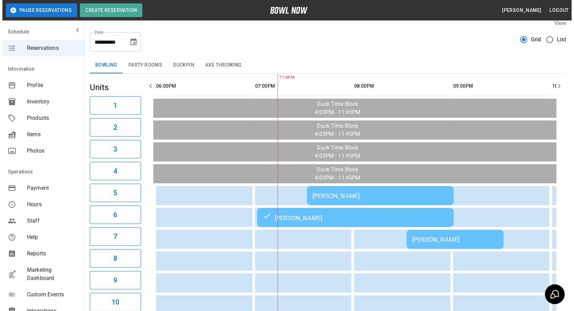
scroll to position [0, 297]
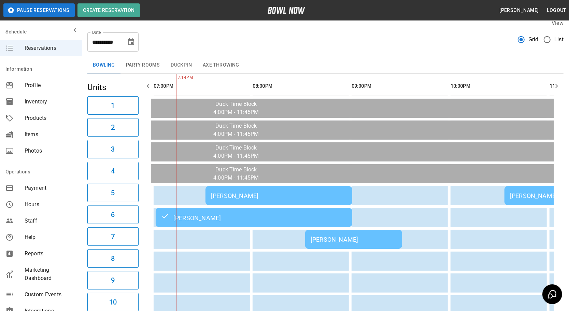
click at [238, 221] on td "[PERSON_NAME]" at bounding box center [254, 217] width 197 height 19
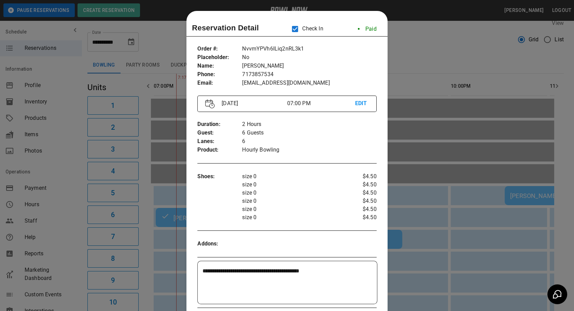
scroll to position [11, 0]
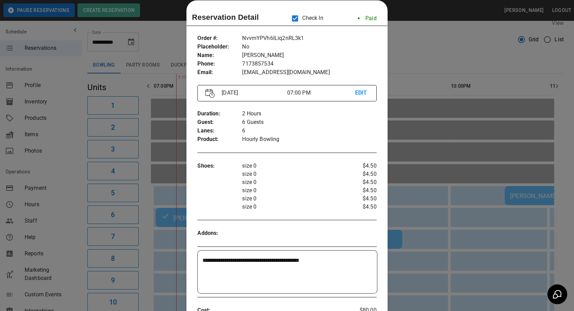
click at [479, 65] on div at bounding box center [287, 155] width 574 height 311
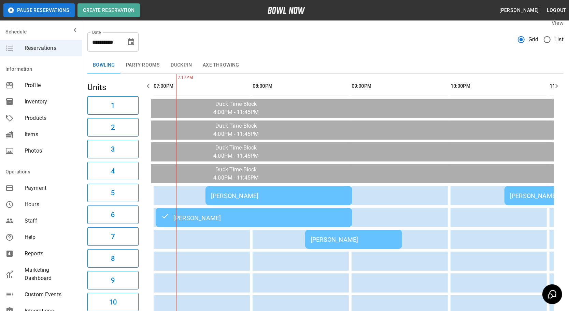
click at [244, 197] on div "[PERSON_NAME]" at bounding box center [279, 195] width 136 height 7
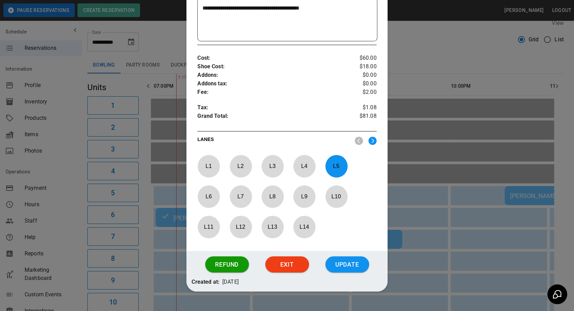
scroll to position [261, 0]
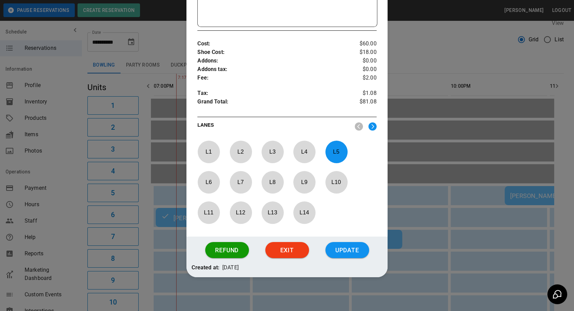
click at [414, 92] on div at bounding box center [287, 155] width 574 height 311
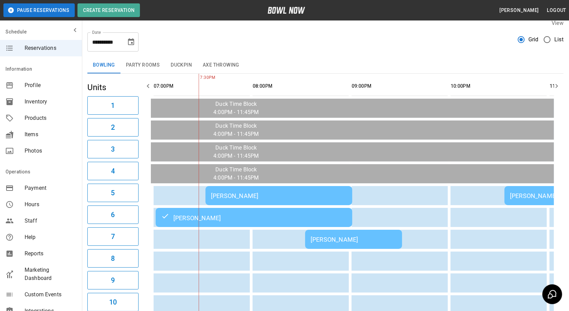
click at [251, 187] on td "[PERSON_NAME]" at bounding box center [278, 195] width 147 height 19
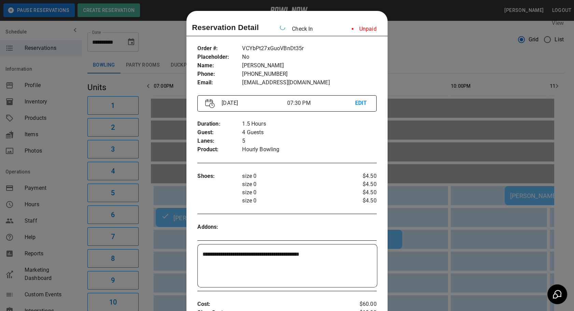
scroll to position [11, 0]
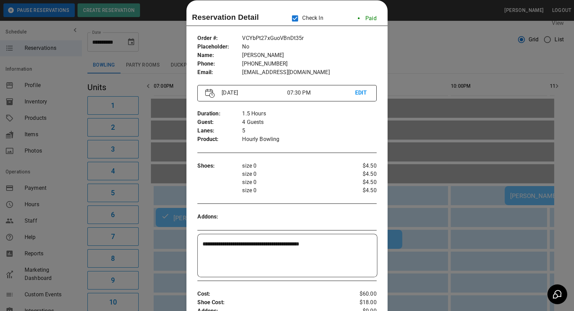
click at [431, 188] on div at bounding box center [287, 155] width 574 height 311
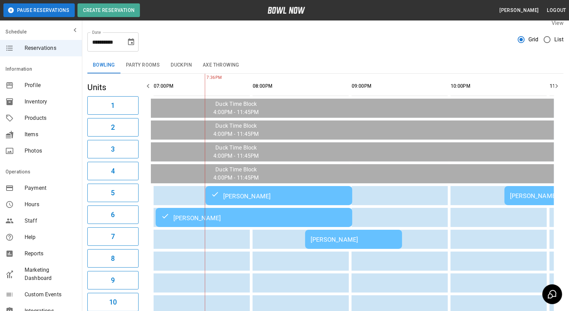
click at [194, 222] on td "[PERSON_NAME]" at bounding box center [254, 217] width 197 height 19
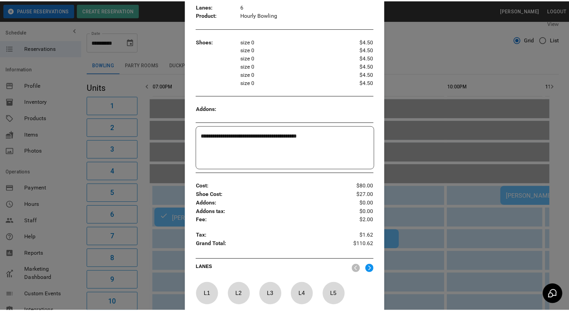
scroll to position [0, 0]
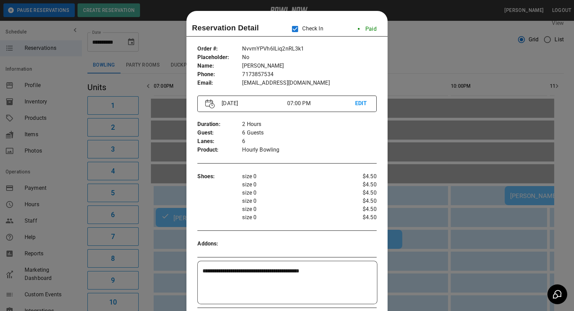
click at [411, 182] on div at bounding box center [287, 155] width 574 height 311
